Goal: Check status: Check status

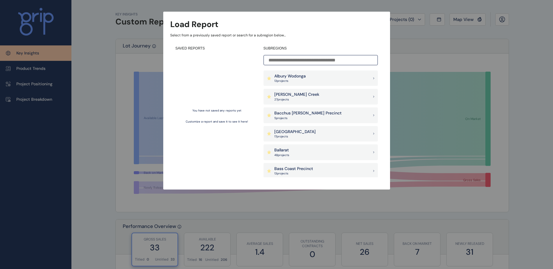
click at [515, 93] on div "Load Report Select from a previously saved report or search for a subregion bel…" at bounding box center [276, 89] width 553 height 178
click at [416, 42] on div "Load Report Select from a previously saved report or search for a subregion bel…" at bounding box center [276, 89] width 553 height 178
click at [400, 22] on div "Load Report Select from a previously saved report or search for a subregion bel…" at bounding box center [276, 89] width 553 height 178
click at [229, 60] on div "You have not saved any reports yet Customize a report and save it to see it her…" at bounding box center [216, 116] width 83 height 122
click at [165, 44] on div "Load Report Select from a previously saved report or search for a subregion bel…" at bounding box center [276, 101] width 227 height 178
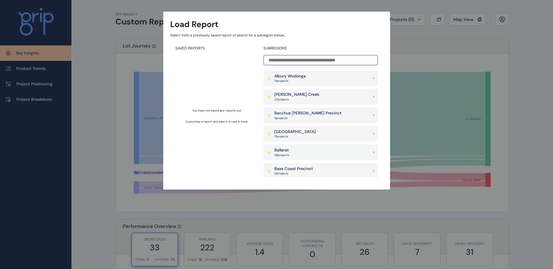
click at [79, 66] on div "Load Report Select from a previously saved report or search for a subregion bel…" at bounding box center [276, 89] width 553 height 178
click at [317, 79] on div "Albury Wodonga 13 project s" at bounding box center [320, 79] width 114 height 16
